Goal: Task Accomplishment & Management: Manage account settings

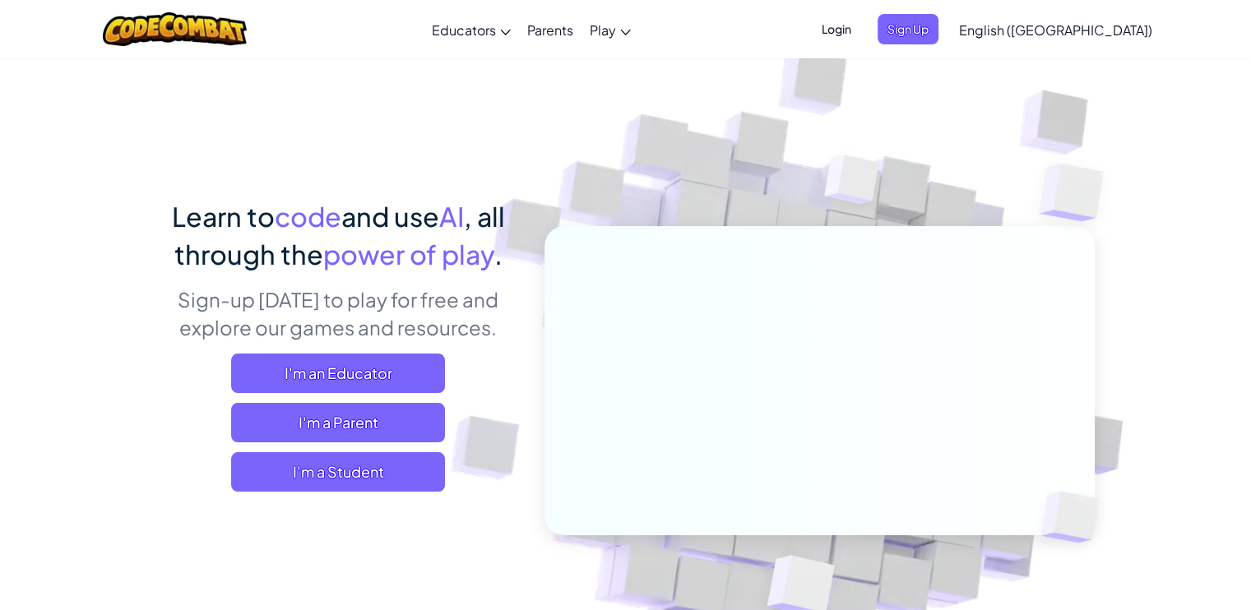
click at [861, 35] on span "Login" at bounding box center [836, 29] width 49 height 30
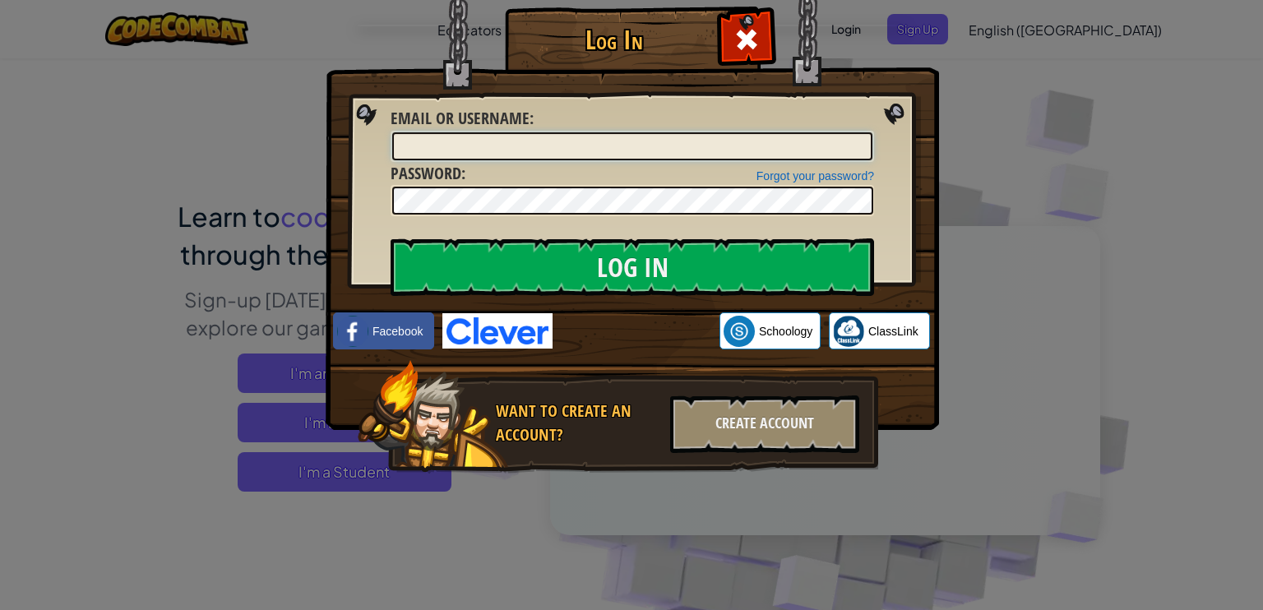
click at [585, 146] on input "Email or Username :" at bounding box center [632, 146] width 480 height 28
type input "F"
type input "f"
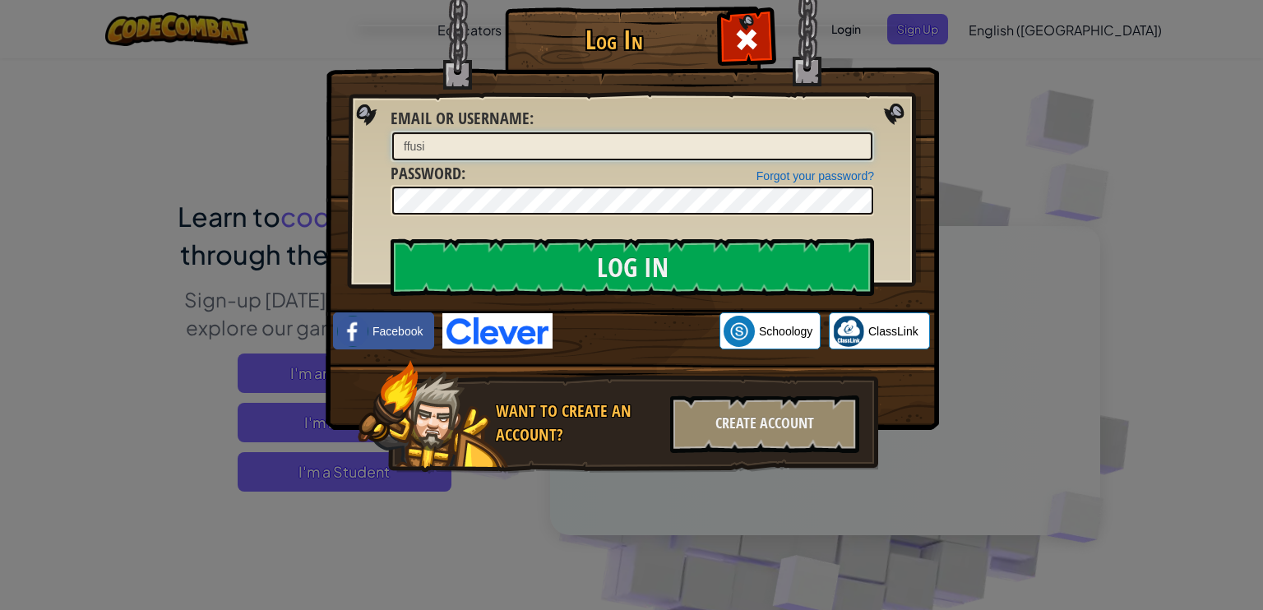
click at [585, 146] on input "ffusi" at bounding box center [632, 146] width 480 height 28
click at [391, 238] on input "Log In" at bounding box center [633, 267] width 484 height 58
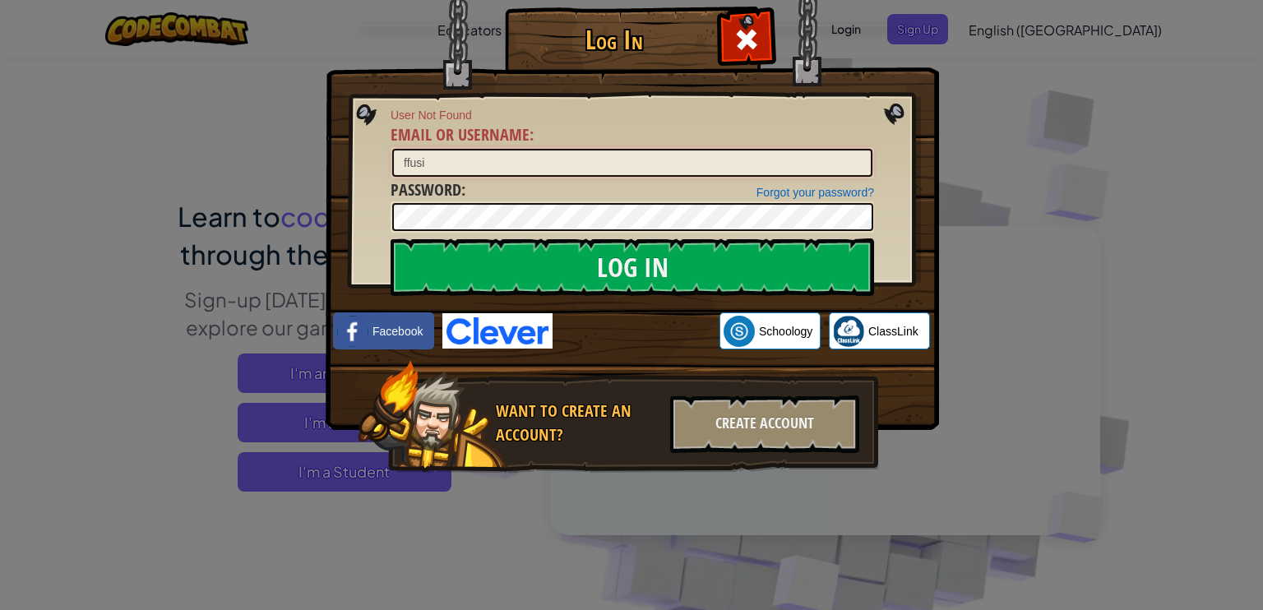
click at [507, 171] on input "ffusi" at bounding box center [632, 163] width 480 height 28
type input "f"
type input "[EMAIL_ADDRESS][DOMAIN_NAME]"
click at [391, 238] on input "Log In" at bounding box center [633, 267] width 484 height 58
click at [812, 187] on link "Forgot your password?" at bounding box center [816, 192] width 118 height 13
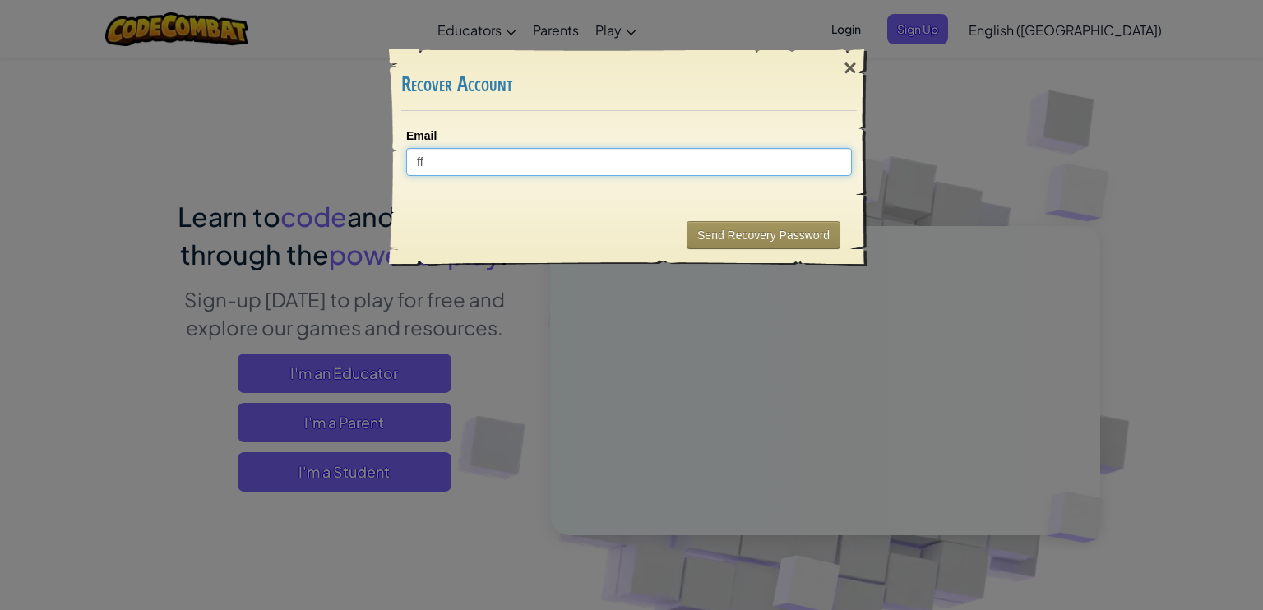
type input "ff"
click at [776, 167] on input "ff" at bounding box center [629, 162] width 446 height 28
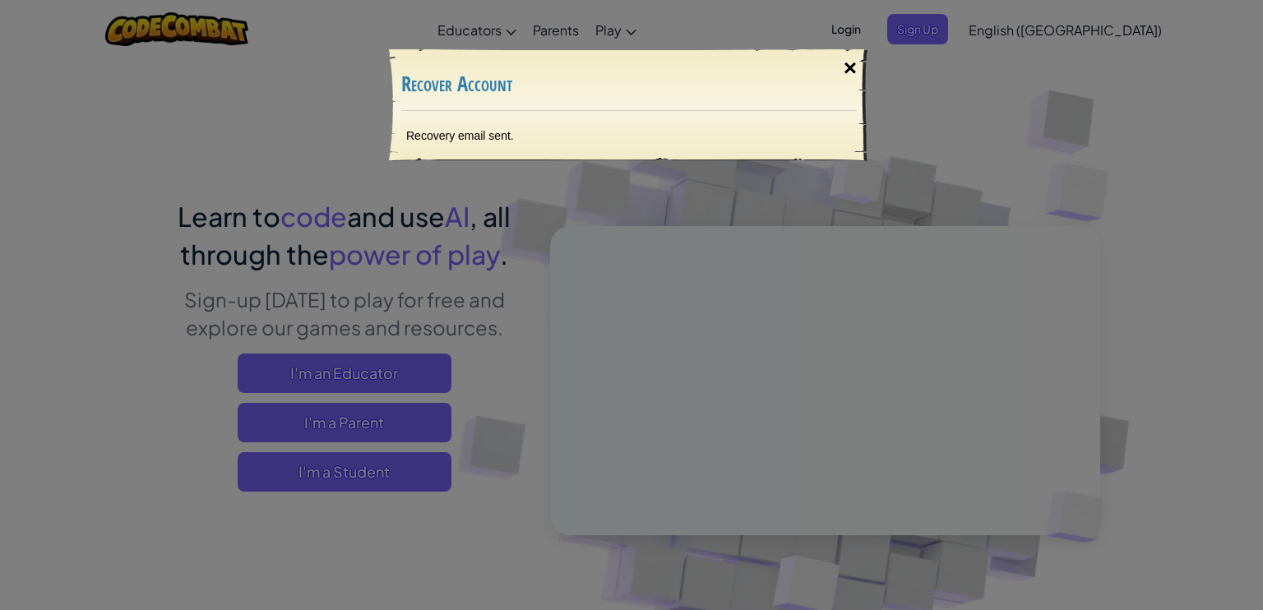
click at [846, 67] on div "×" at bounding box center [850, 68] width 38 height 48
